Goal: Information Seeking & Learning: Learn about a topic

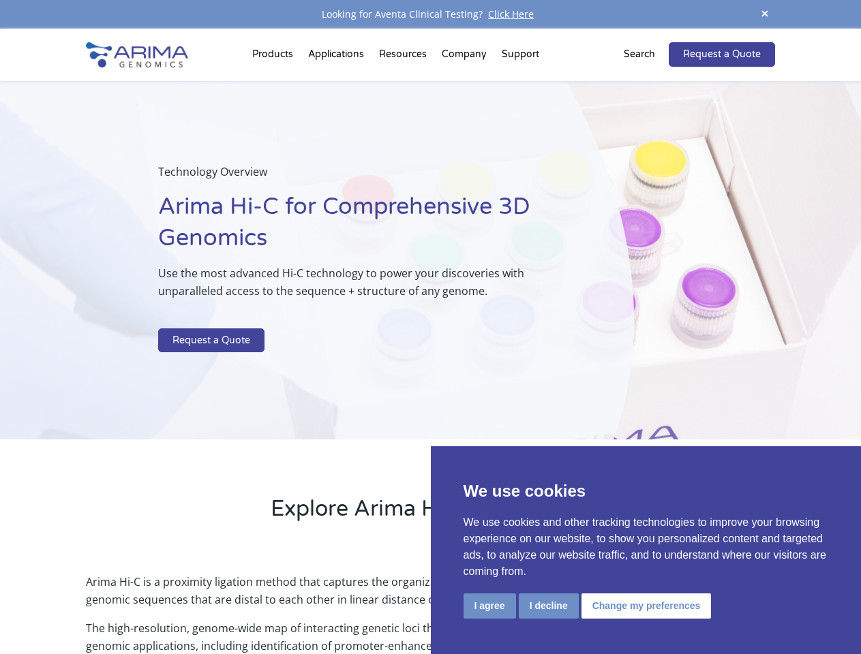
click at [430, 327] on p at bounding box center [361, 320] width 407 height 18
click at [489, 606] on button "I agree" at bounding box center [490, 606] width 52 height 25
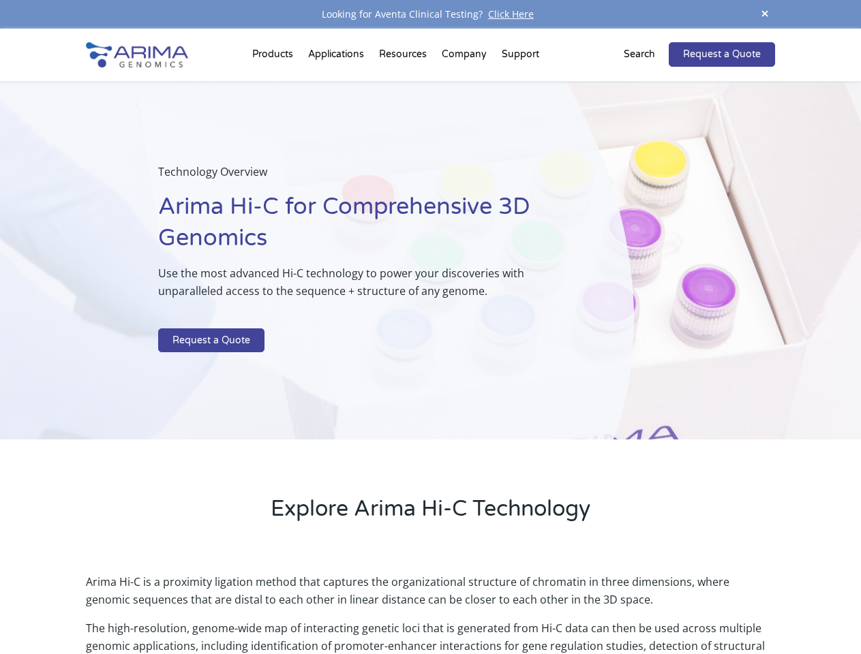
click at [548, 606] on p "Arima Hi-C is a proximity ligation method that captures the organizational stru…" at bounding box center [430, 596] width 688 height 46
click at [644, 606] on p "Arima Hi-C is a proximity ligation method that captures the organizational stru…" at bounding box center [430, 596] width 688 height 46
click at [765, 14] on span at bounding box center [765, 14] width 20 height 18
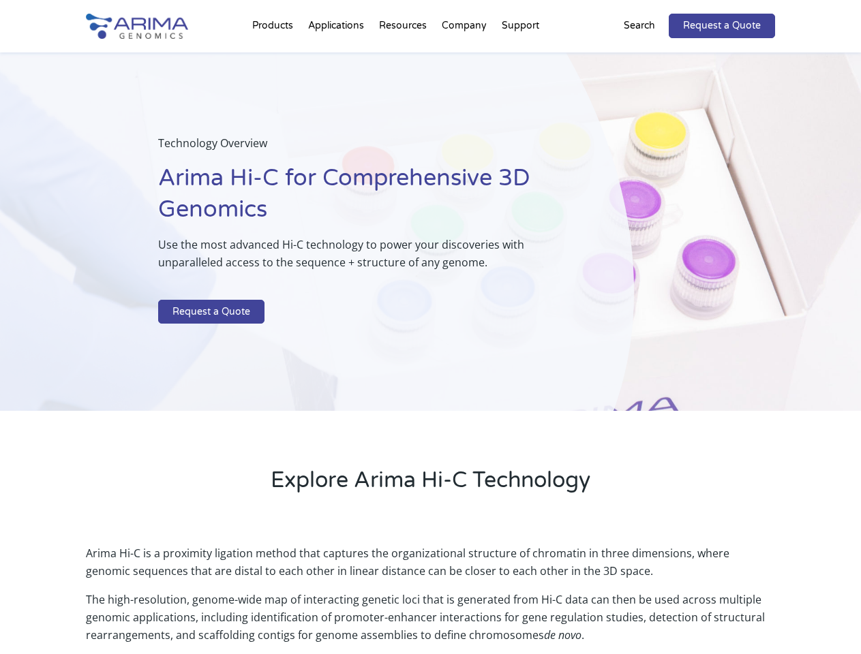
click at [430, 342] on div "Technology Overview Arima Hi-C for Comprehensive 3D Genomics Use the most advan…" at bounding box center [317, 231] width 634 height 359
click at [275, 57] on div "Technology Overview Arima Hi-C for Comprehensive 3D Genomics Use the most advan…" at bounding box center [317, 231] width 634 height 359
click at [404, 57] on div "Technology Overview Arima Hi-C for Comprehensive 3D Genomics Use the most advan…" at bounding box center [317, 231] width 634 height 359
click at [465, 57] on div "Technology Overview Arima Hi-C for Comprehensive 3D Genomics Use the most advan…" at bounding box center [317, 231] width 634 height 359
click at [520, 57] on div "Technology Overview Arima Hi-C for Comprehensive 3D Genomics Use the most advan…" at bounding box center [317, 231] width 634 height 359
